Goal: Transaction & Acquisition: Download file/media

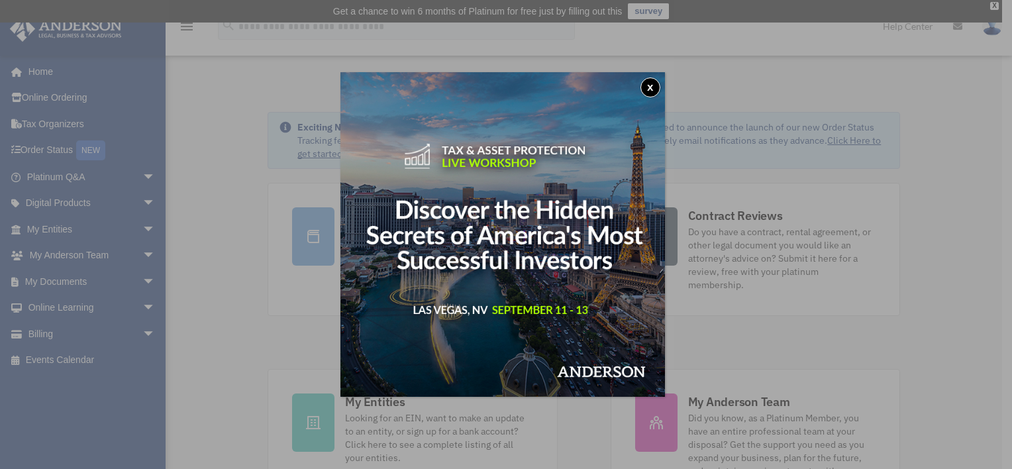
click at [652, 85] on button "x" at bounding box center [650, 87] width 20 height 20
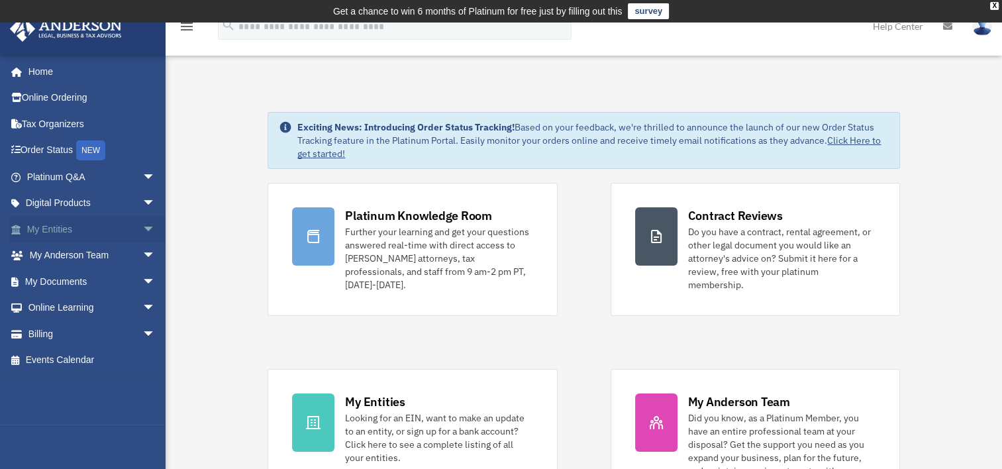
click at [74, 225] on link "My Entities arrow_drop_down" at bounding box center [92, 229] width 166 height 26
click at [142, 225] on span "arrow_drop_down" at bounding box center [155, 229] width 26 height 27
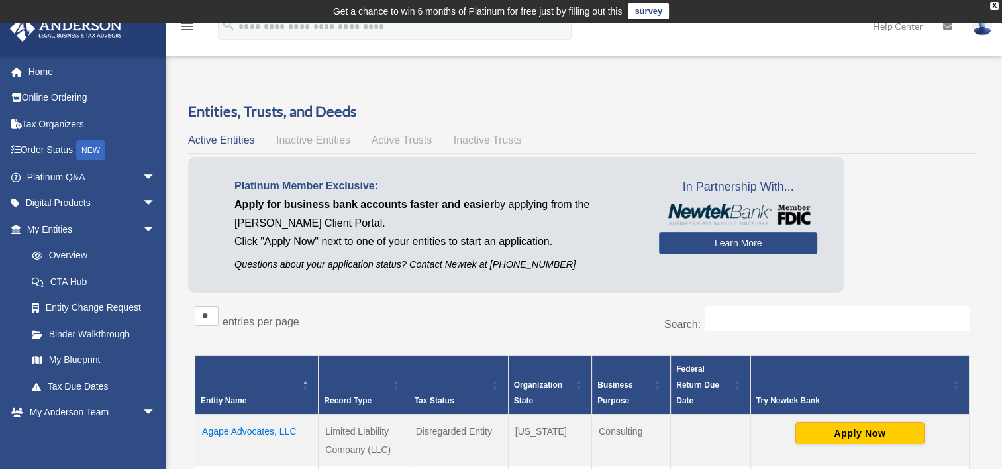
scroll to position [204, 0]
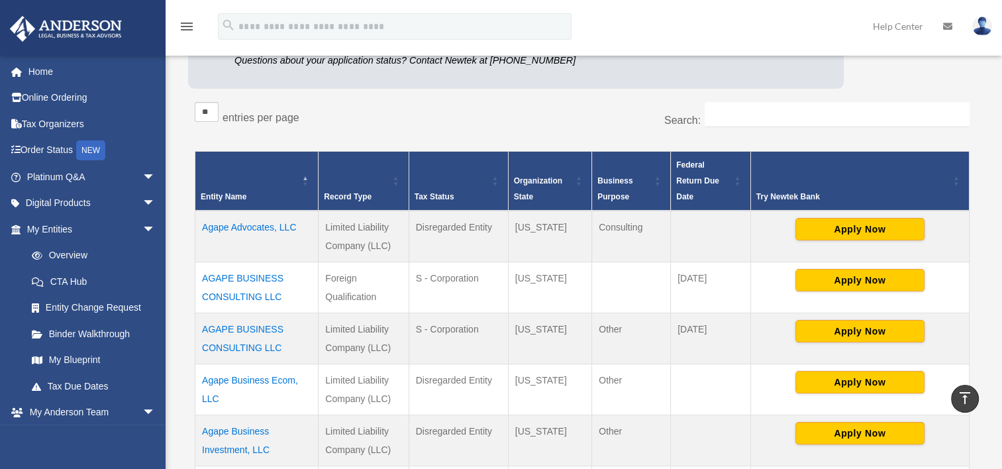
click at [272, 223] on td "Agape Advocates, LLC" at bounding box center [256, 237] width 123 height 52
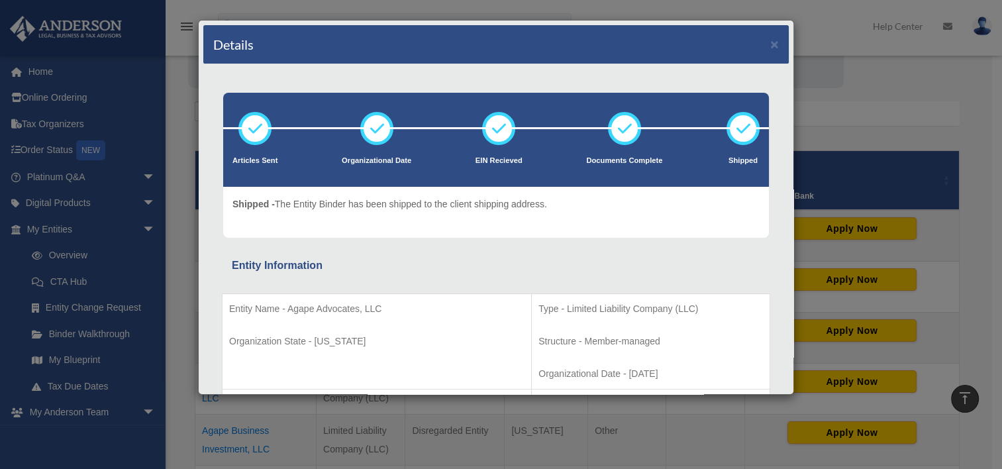
scroll to position [328, 0]
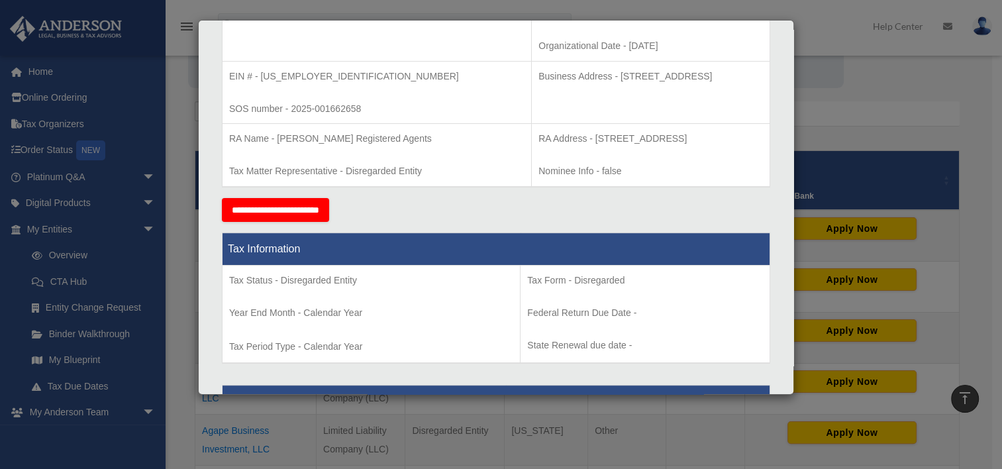
click at [814, 30] on div "Details × Articles Sent Organizational Date" at bounding box center [501, 234] width 1002 height 469
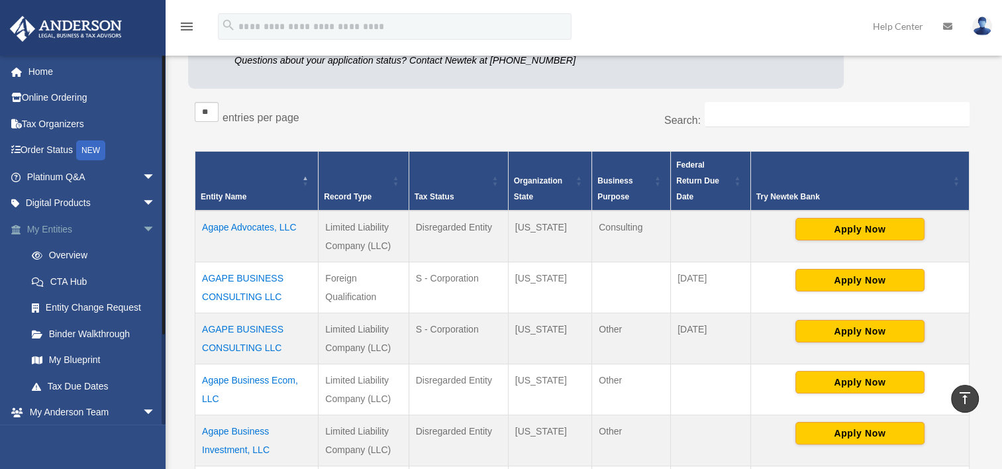
click at [142, 224] on span "arrow_drop_down" at bounding box center [155, 229] width 26 height 27
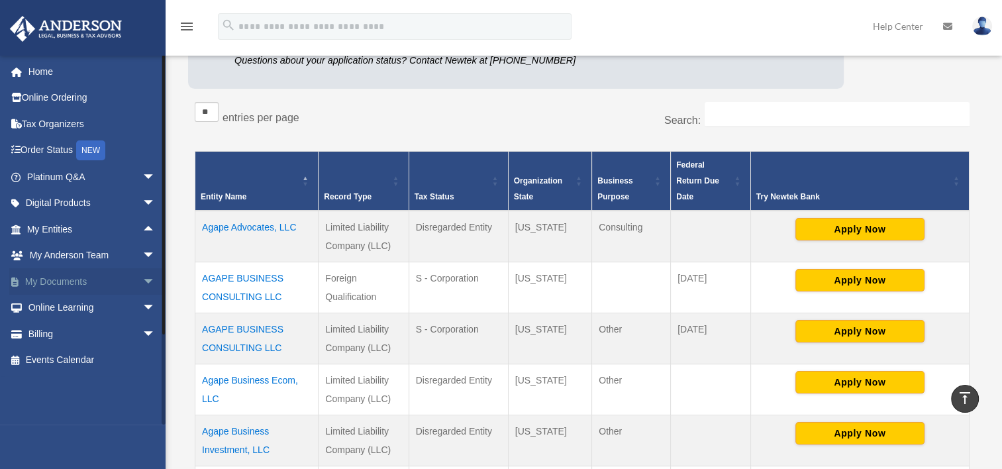
click at [142, 282] on span "arrow_drop_down" at bounding box center [155, 281] width 26 height 27
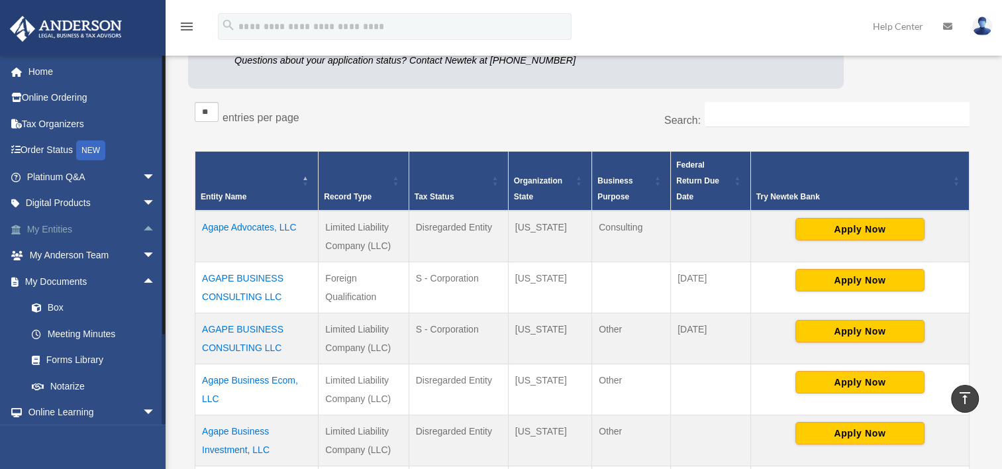
click at [142, 225] on span "arrow_drop_up" at bounding box center [155, 229] width 26 height 27
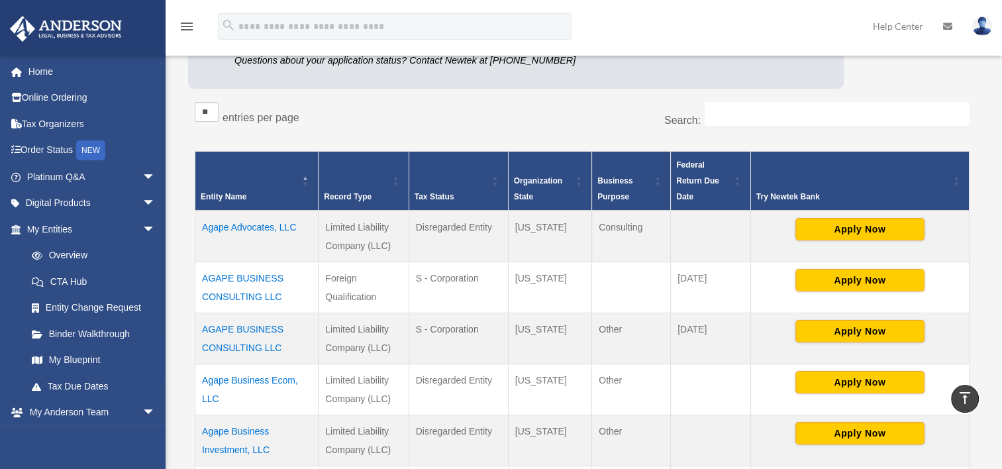
click at [262, 229] on td "Agape Advocates, LLC" at bounding box center [256, 237] width 123 height 52
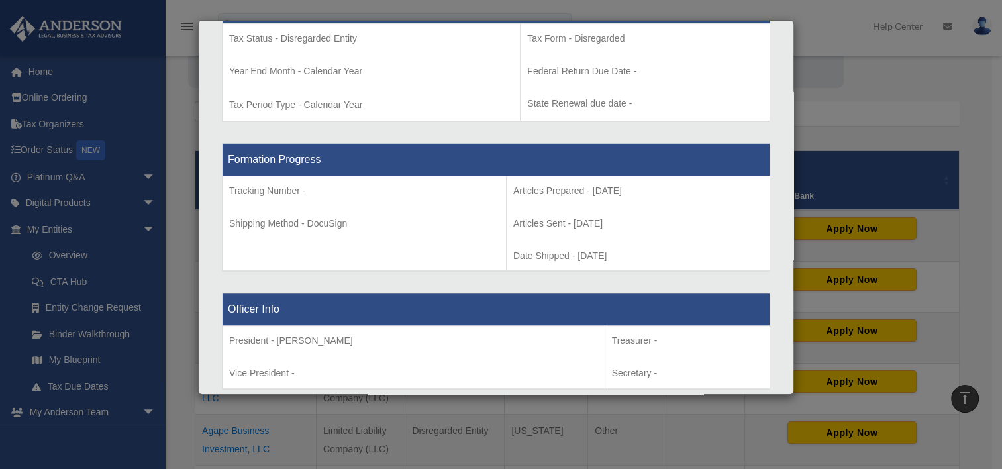
scroll to position [0, 0]
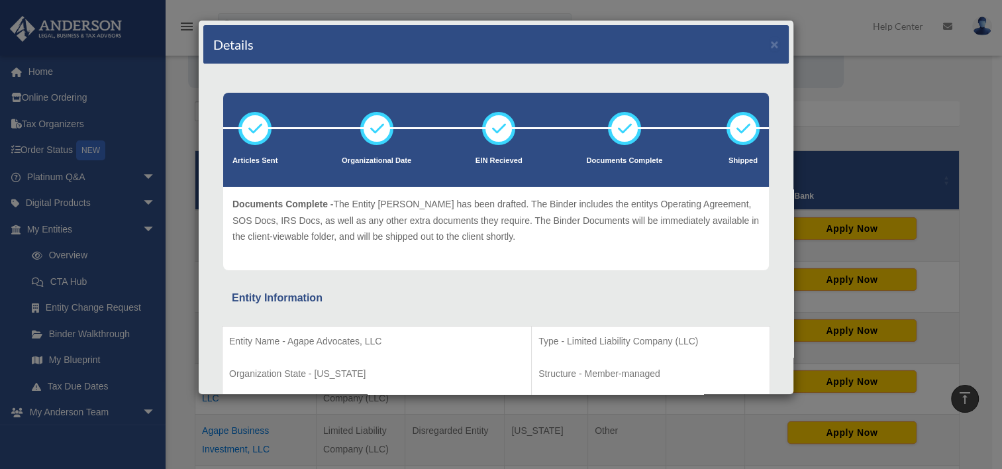
click at [859, 26] on div "Details × Articles Sent Organizational Date" at bounding box center [501, 234] width 1002 height 469
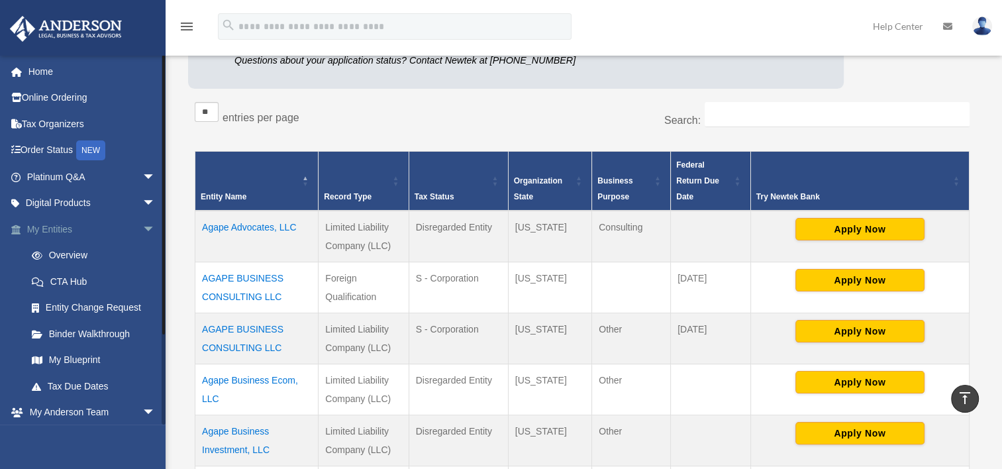
click at [142, 226] on span "arrow_drop_down" at bounding box center [155, 229] width 26 height 27
click at [142, 281] on span "arrow_drop_up" at bounding box center [155, 281] width 26 height 27
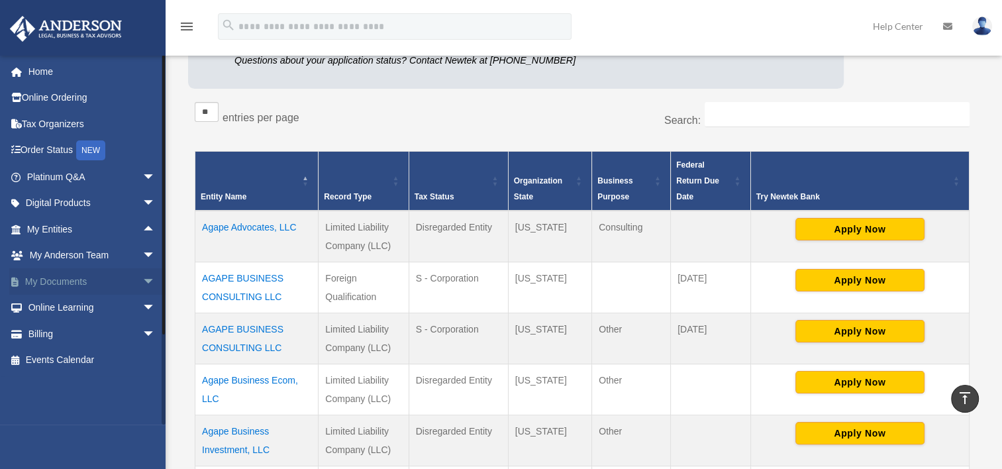
click at [142, 281] on span "arrow_drop_down" at bounding box center [155, 281] width 26 height 27
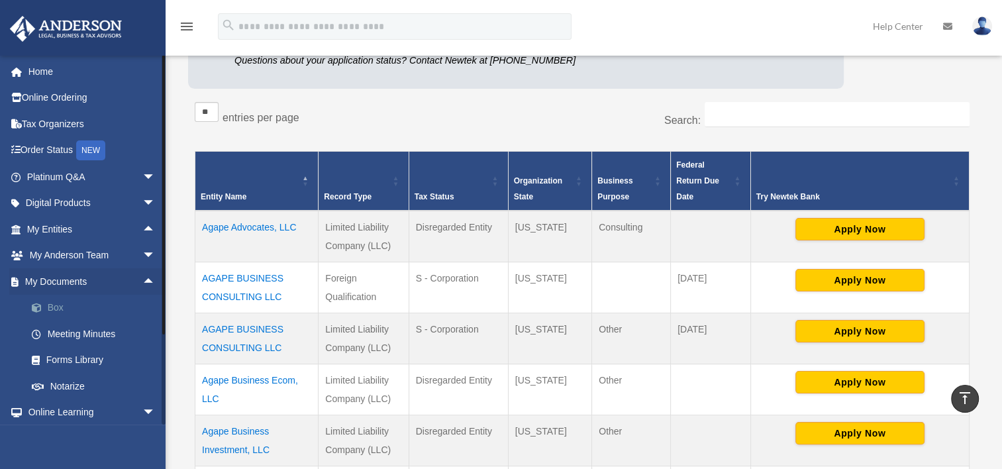
click at [50, 301] on link "Box" at bounding box center [97, 308] width 157 height 26
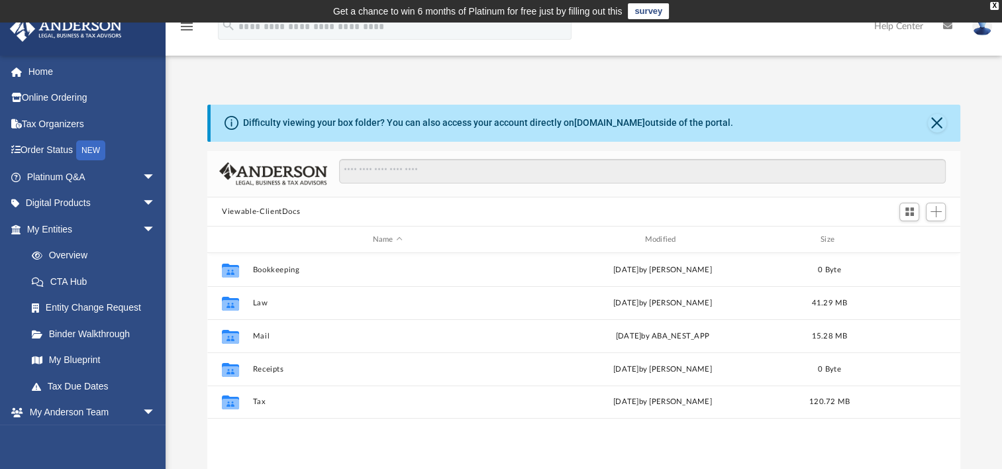
scroll to position [291, 742]
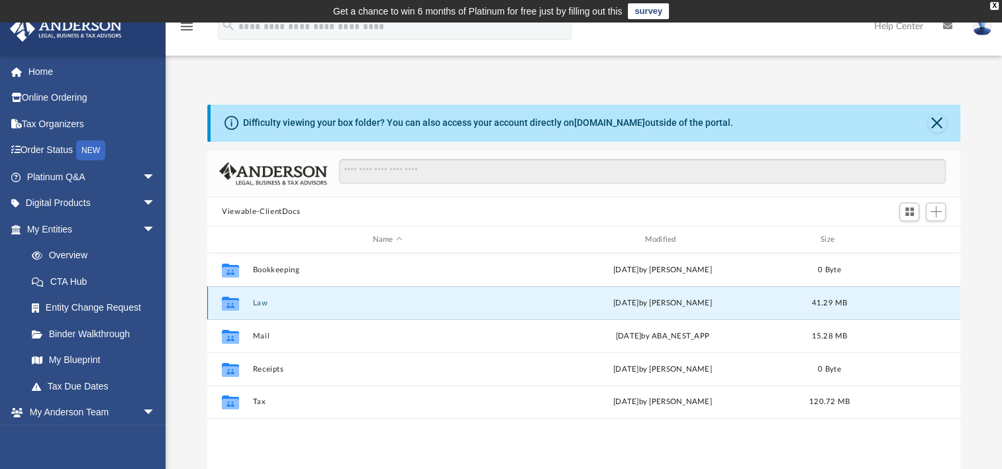
click at [262, 302] on button "Law" at bounding box center [388, 303] width 270 height 9
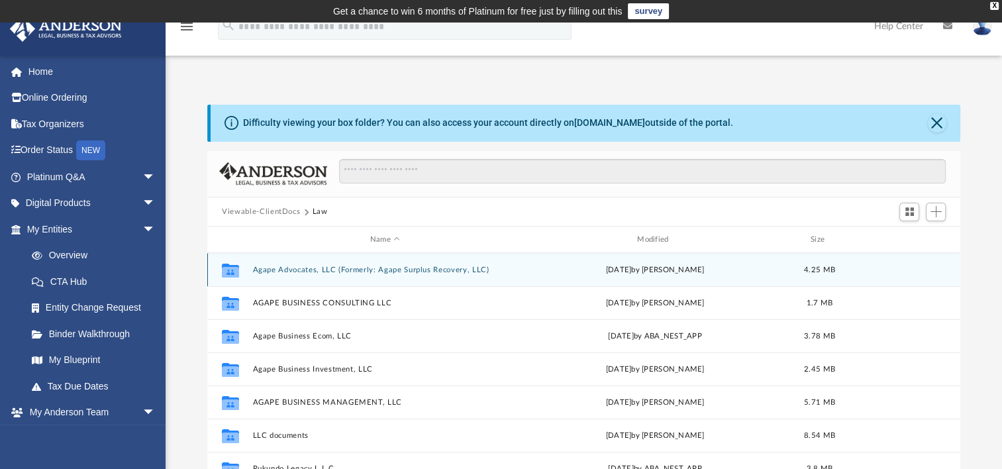
click at [315, 267] on button "Agape Advocates, LLC (Formerly: Agape Surplus Recovery, LLC)" at bounding box center [385, 270] width 264 height 9
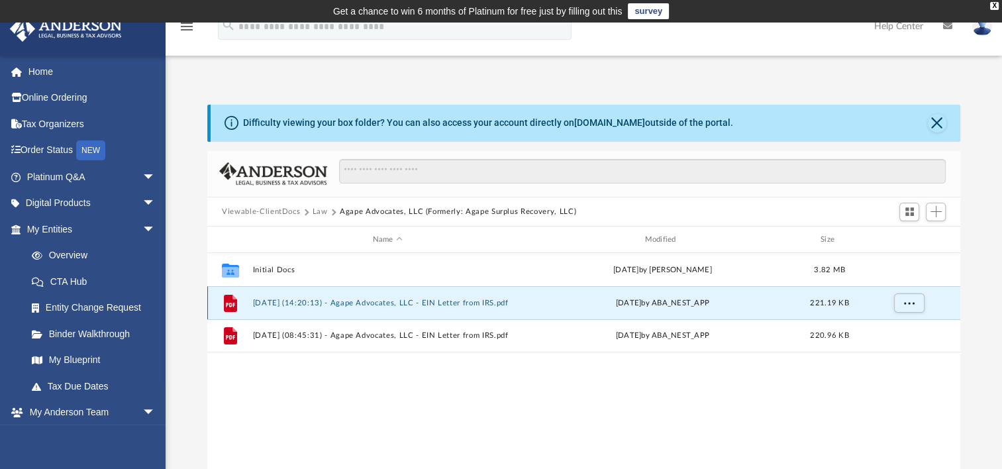
click at [334, 303] on button "[DATE] (14:20:13) - Agape Advocates, LLC - EIN Letter from IRS.pdf" at bounding box center [388, 303] width 270 height 9
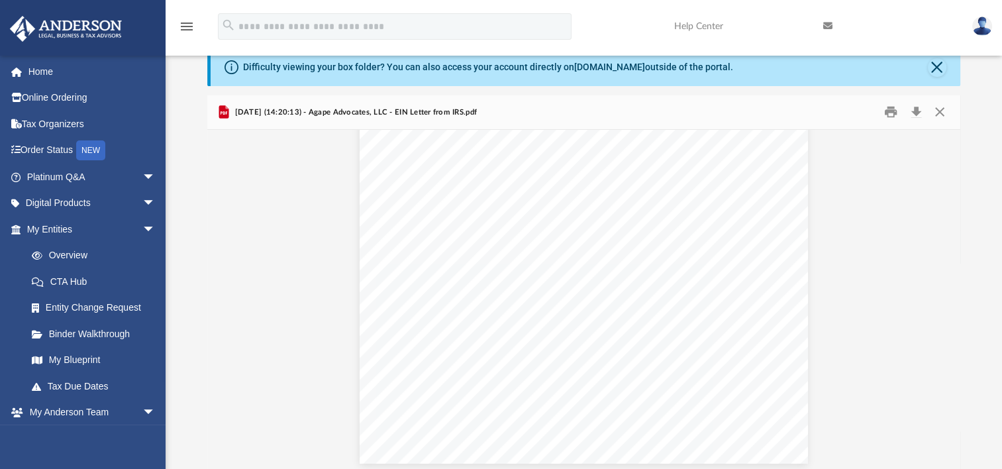
scroll to position [0, 0]
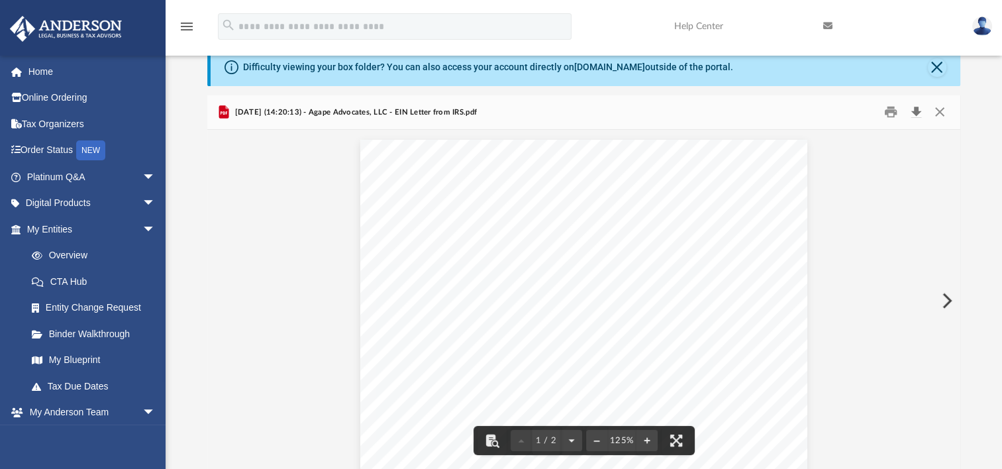
click at [917, 111] on button "Download" at bounding box center [916, 112] width 24 height 21
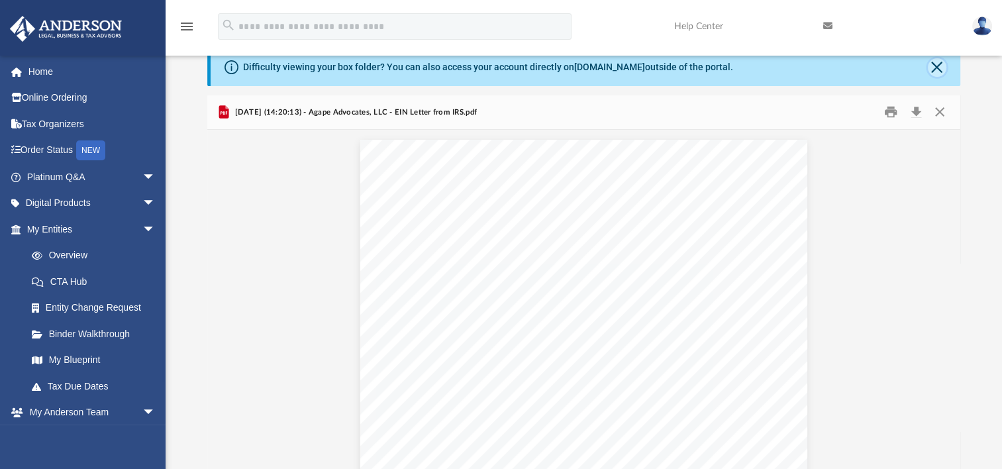
click at [936, 72] on button "Close" at bounding box center [937, 67] width 19 height 19
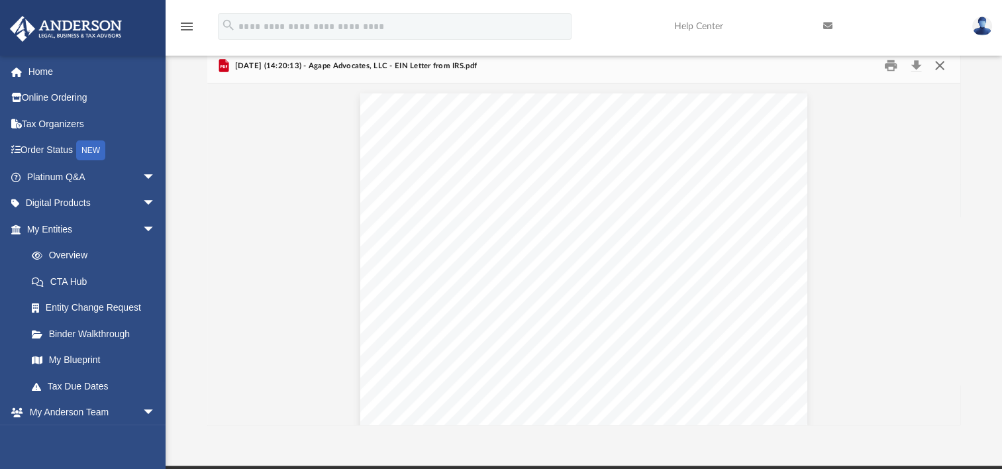
click at [938, 62] on button "Close" at bounding box center [939, 66] width 24 height 21
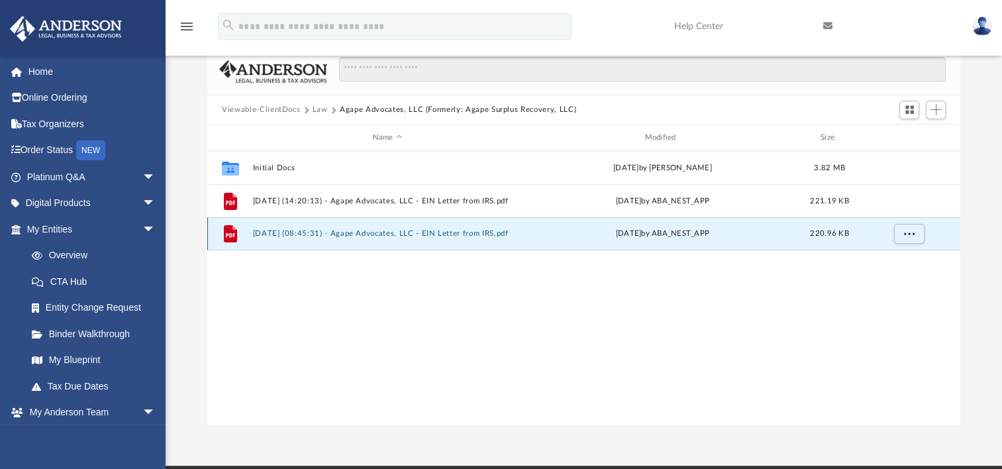
click at [284, 233] on button "[DATE] (08:45:31) - Agape Advocates, LLC - EIN Letter from IRS.pdf" at bounding box center [388, 233] width 270 height 9
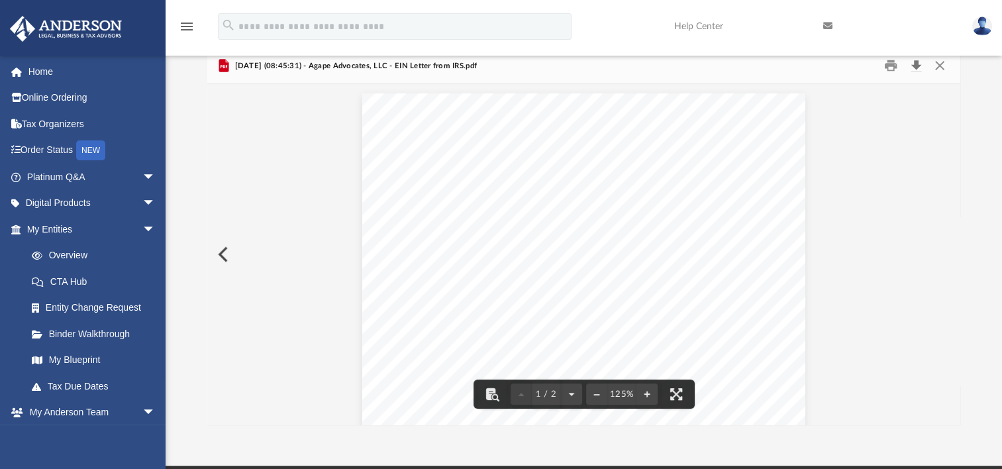
click at [915, 64] on button "Download" at bounding box center [916, 66] width 24 height 21
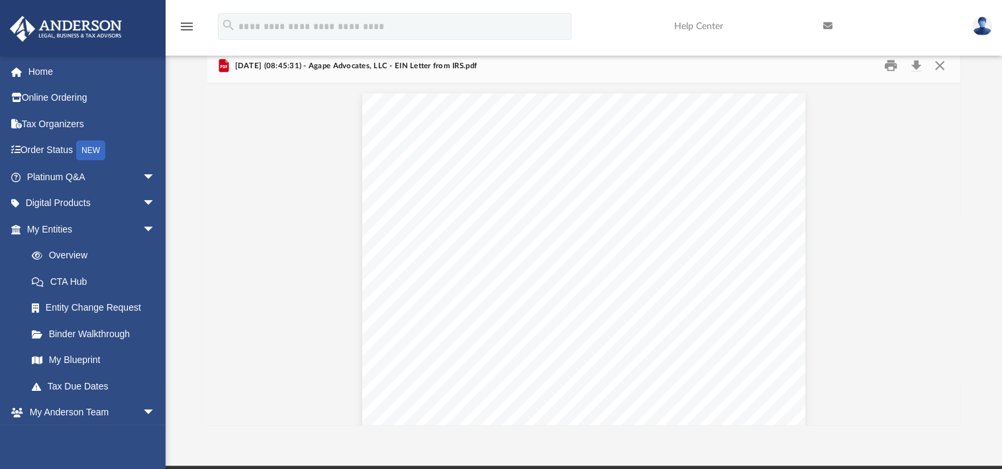
click at [742, 23] on link "Help Center" at bounding box center [738, 26] width 149 height 52
